Goal: Transaction & Acquisition: Purchase product/service

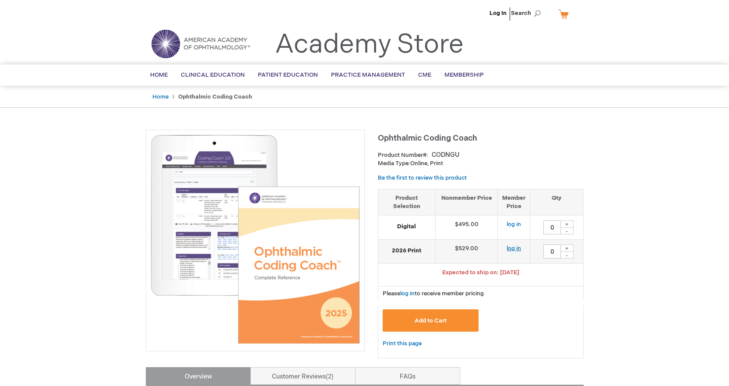
click at [517, 248] on link "log in" at bounding box center [514, 248] width 14 height 7
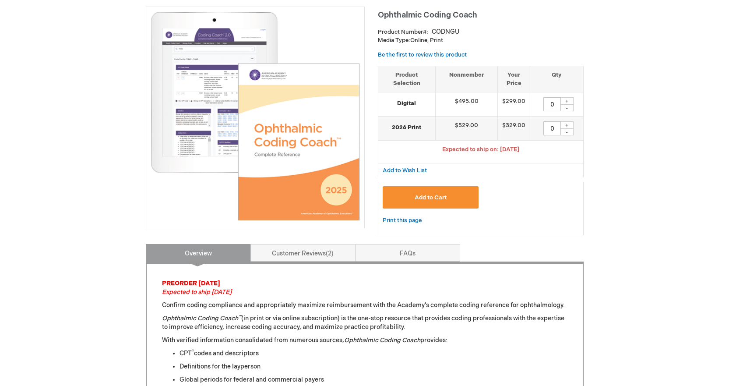
scroll to position [131, 0]
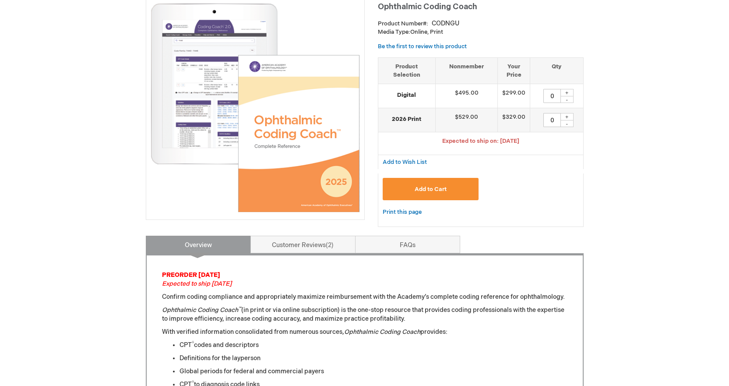
click at [567, 117] on div "+" at bounding box center [567, 116] width 13 height 7
type input "1"
click at [430, 192] on span "Add to Cart" at bounding box center [431, 189] width 32 height 7
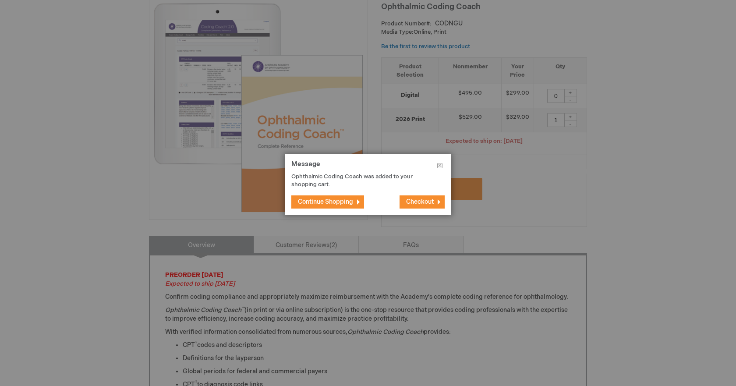
click at [337, 200] on span "Continue Shopping" at bounding box center [325, 201] width 55 height 7
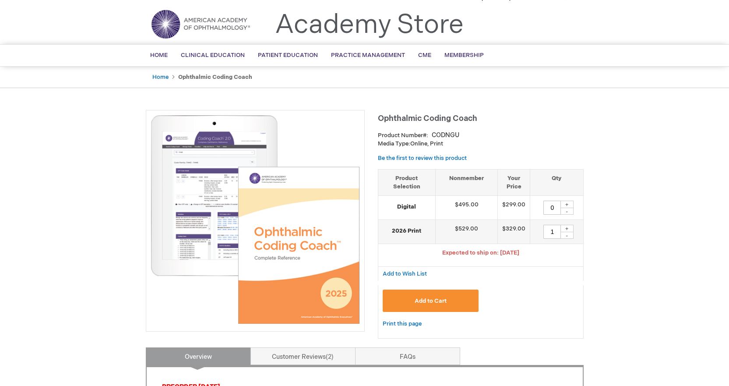
scroll to position [0, 0]
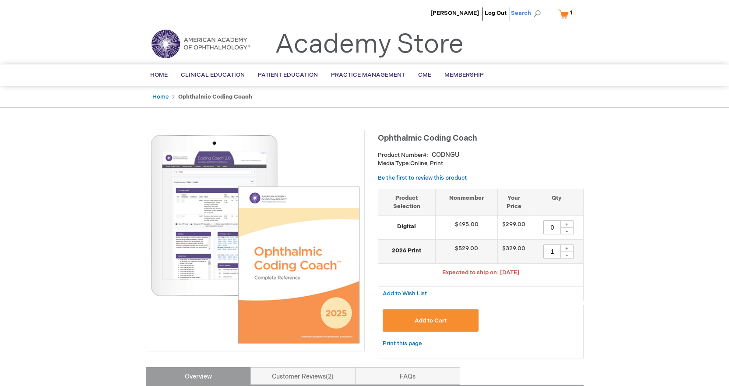
click at [539, 12] on span "Search" at bounding box center [527, 13] width 33 height 18
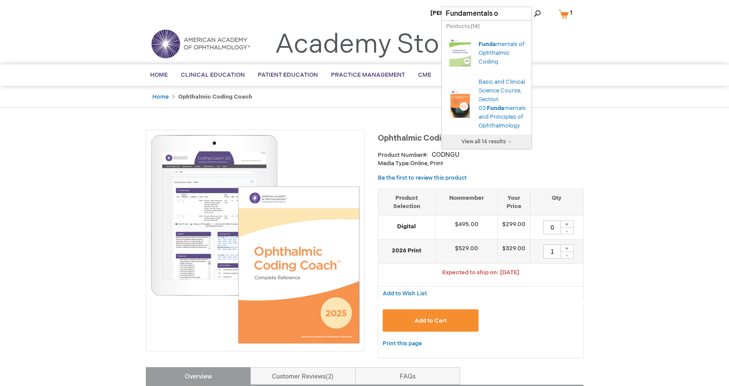
type input "Fundamentals of"
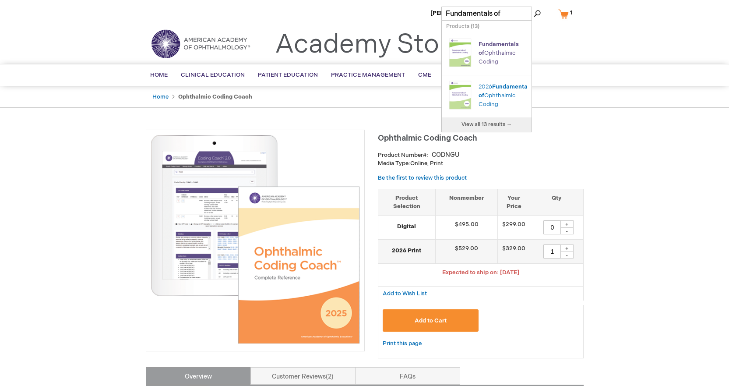
click at [489, 53] on link "Fundamentals of Ophthalmic Coding" at bounding box center [499, 53] width 40 height 25
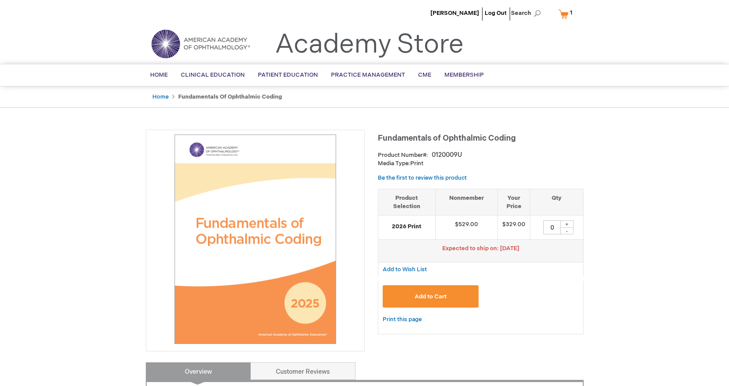
click at [569, 221] on div "+" at bounding box center [567, 223] width 13 height 7
type input "1"
click at [424, 297] on span "Add to Cart" at bounding box center [431, 296] width 32 height 7
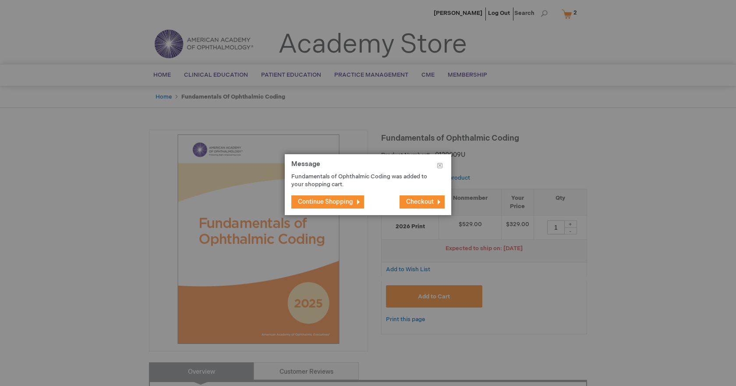
click at [414, 203] on span "Checkout" at bounding box center [420, 201] width 28 height 7
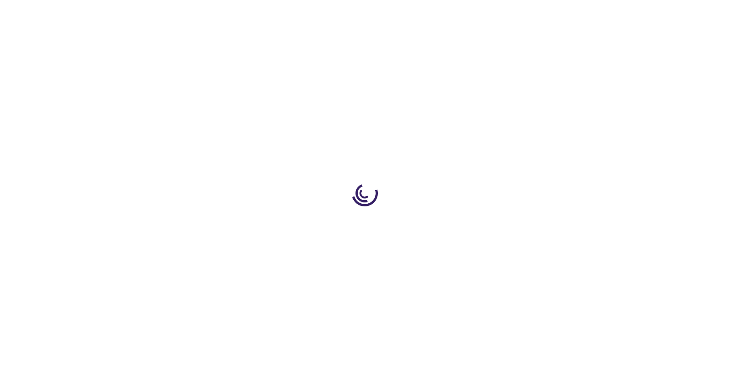
select select "US"
select select "62"
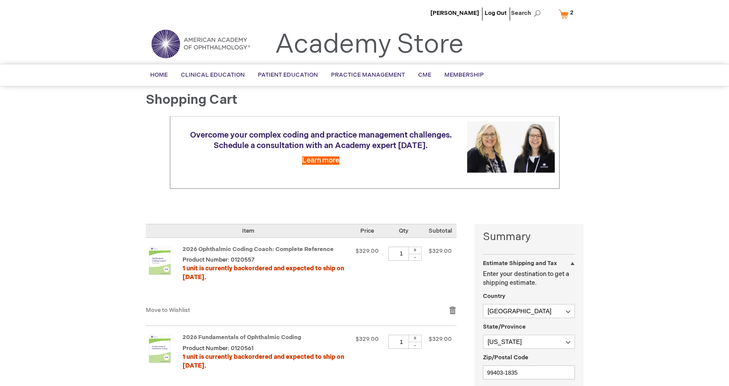
click at [644, 250] on div "Sprie Tucker Log Out Search My Cart 2 2 items CLOSE RECENTLY ADDED ITEM(S) Clos…" at bounding box center [364, 377] width 729 height 755
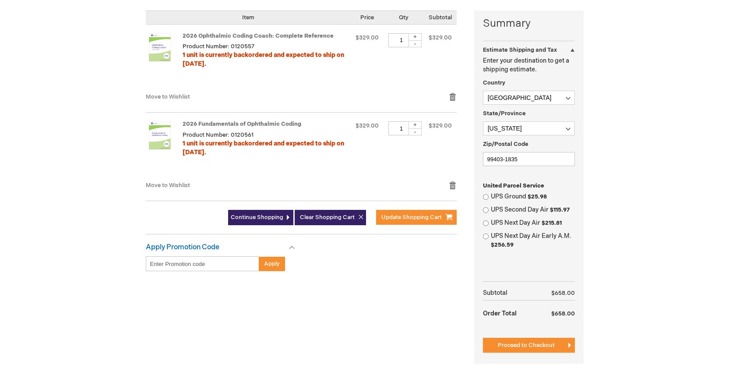
scroll to position [219, 0]
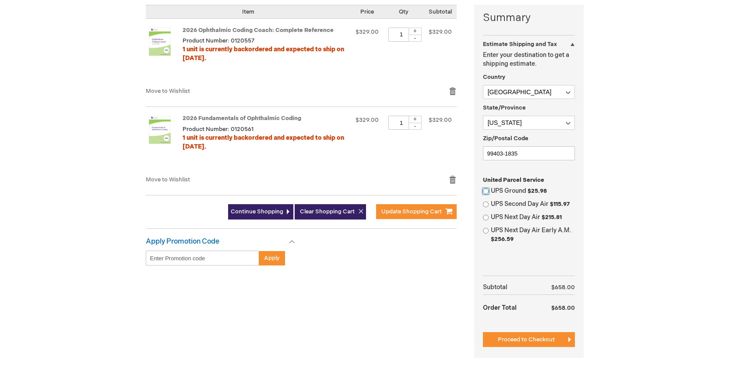
click at [487, 190] on input "UPS Ground $25.98" at bounding box center [486, 191] width 6 height 6
radio input "true"
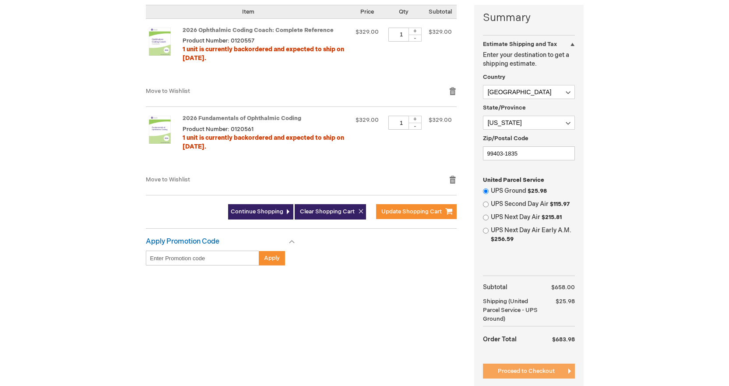
click at [539, 370] on span "Proceed to Checkout" at bounding box center [526, 371] width 57 height 7
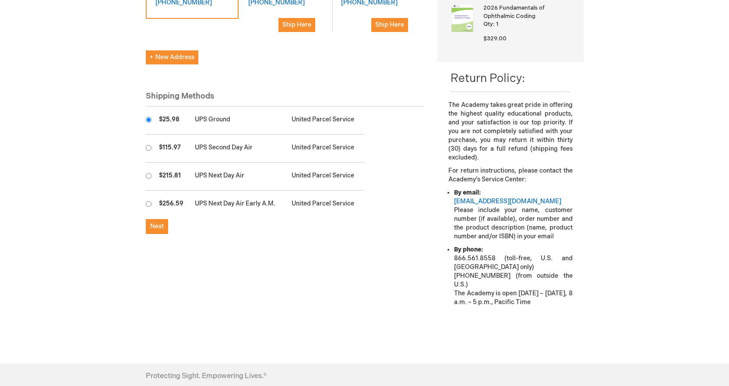
scroll to position [263, 0]
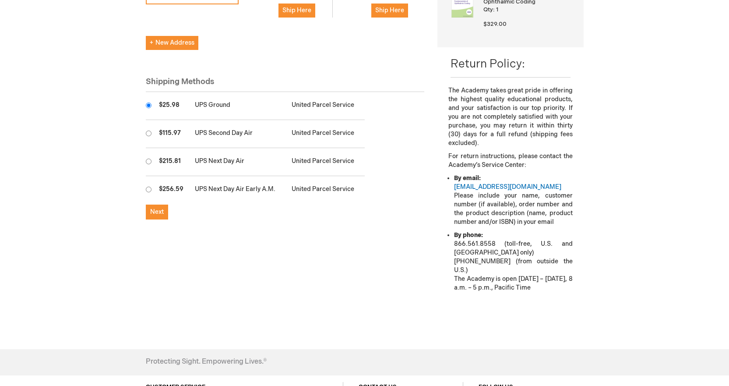
click at [651, 194] on div "[PERSON_NAME] Log Out Search My Cart 2 2 items CLOSE RECENTLY ADDED ITEM(S) Clo…" at bounding box center [364, 112] width 729 height 750
click at [156, 208] on span "Next" at bounding box center [157, 211] width 14 height 7
